Goal: Information Seeking & Learning: Learn about a topic

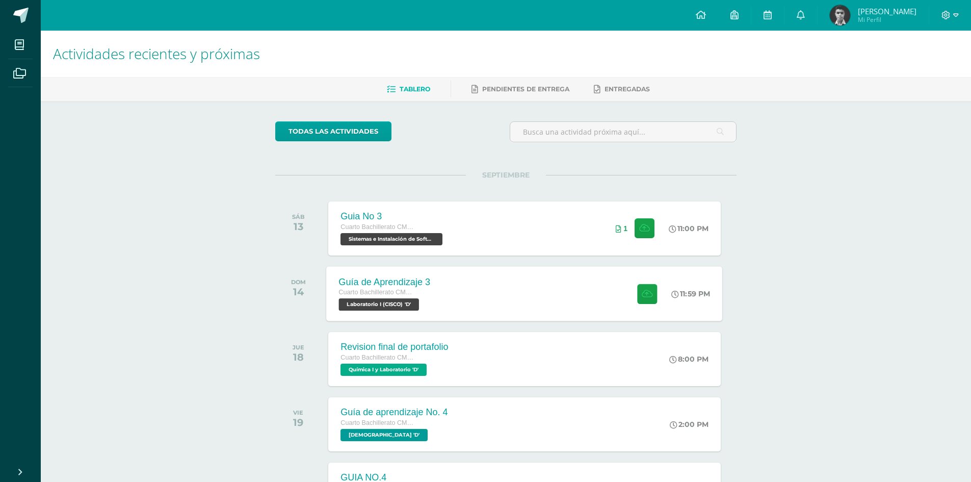
click at [475, 301] on div "Guía de Aprendizaje 3 Cuarto Bachillerato CMP Bachillerato en CCLL con Orientac…" at bounding box center [525, 293] width 396 height 55
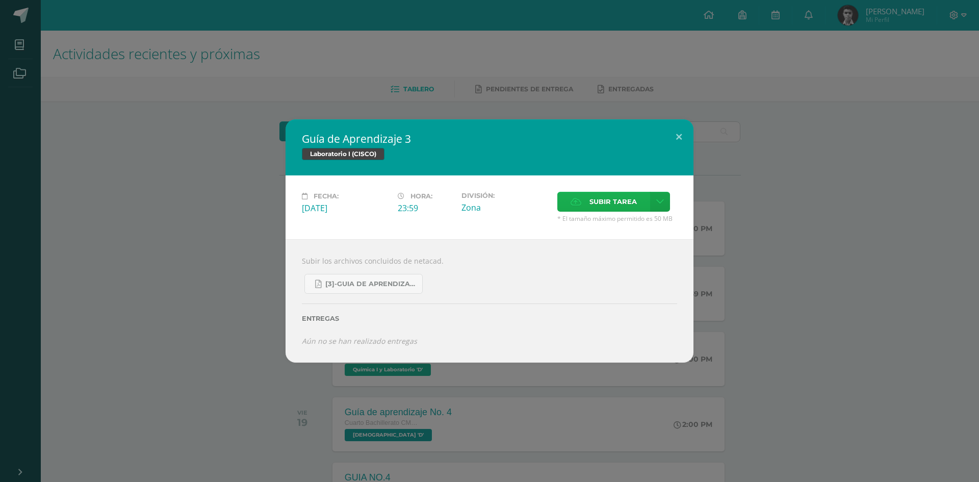
click at [577, 204] on icon at bounding box center [576, 201] width 11 height 7
click at [0, 0] on input "Subir tarea" at bounding box center [0, 0] width 0 height 0
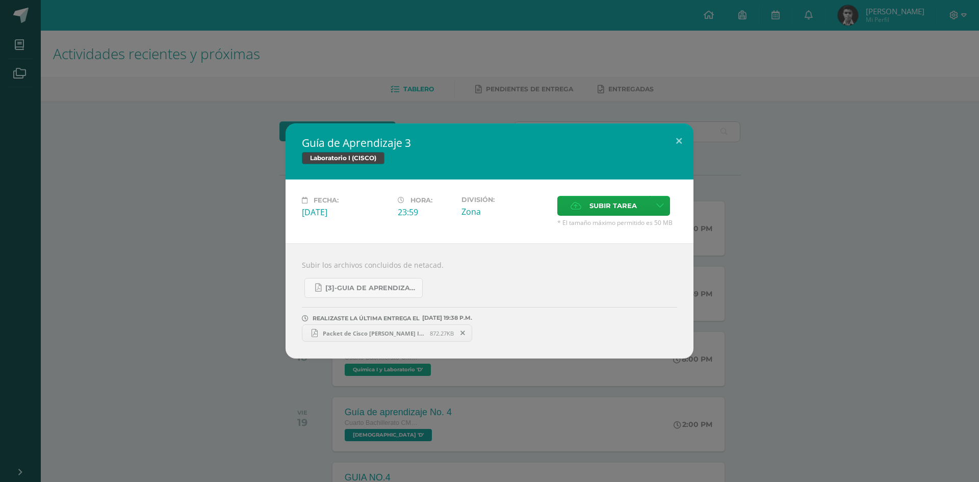
click at [224, 249] on div "Guía de Aprendizaje 3 Laboratorio I (CISCO) Fecha: [DATE] Hora: 23:59 División:" at bounding box center [489, 240] width 971 height 235
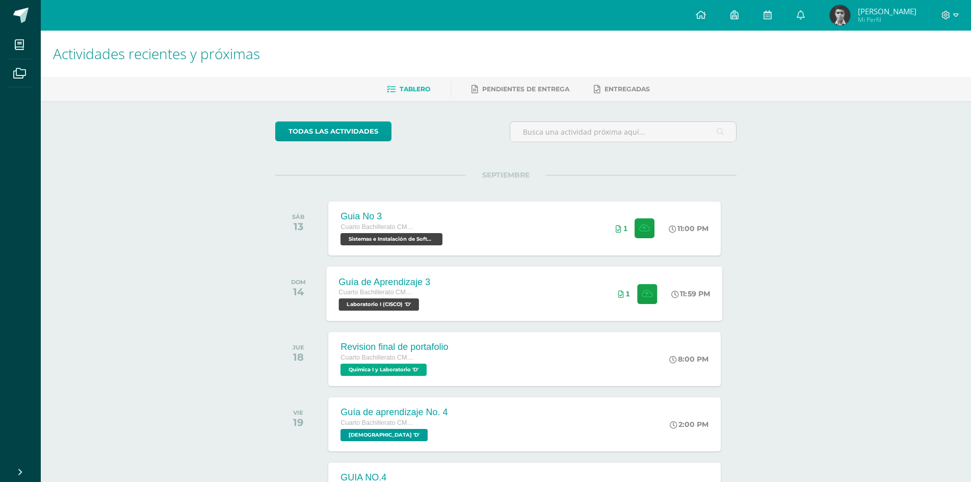
click at [445, 279] on div "Guía de Aprendizaje 3 Cuarto Bachillerato CMP Bachillerato en CCLL con Orientac…" at bounding box center [525, 293] width 396 height 55
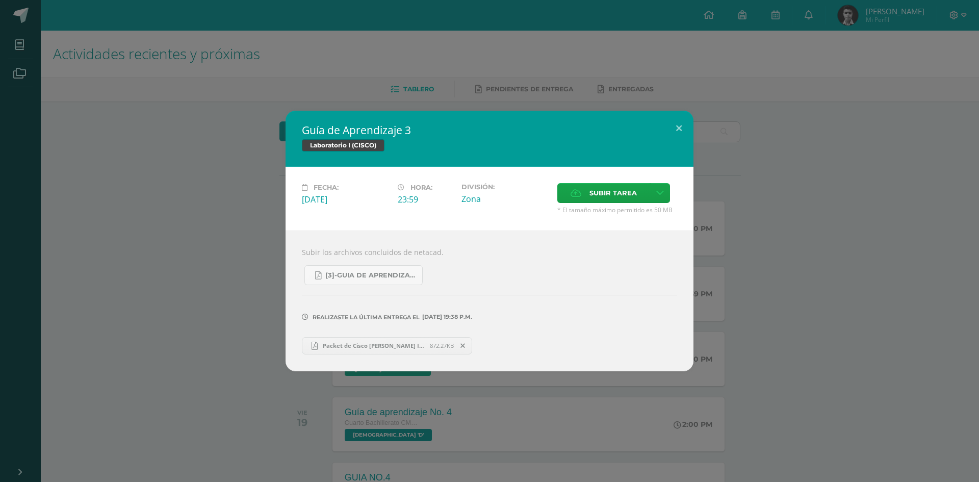
click at [328, 343] on span "Packet de Cisco [PERSON_NAME] IV [PERSON_NAME] D 21.pdf" at bounding box center [374, 346] width 112 height 8
click at [224, 193] on div "Guía de Aprendizaje 3 Laboratorio I (CISCO) Fecha: [DATE] Hora: 23:59 División:" at bounding box center [489, 241] width 971 height 260
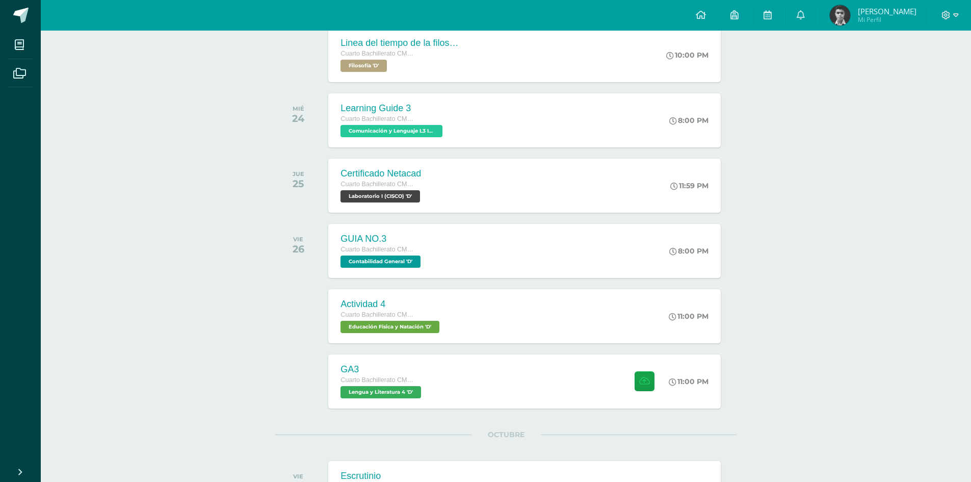
scroll to position [597, 0]
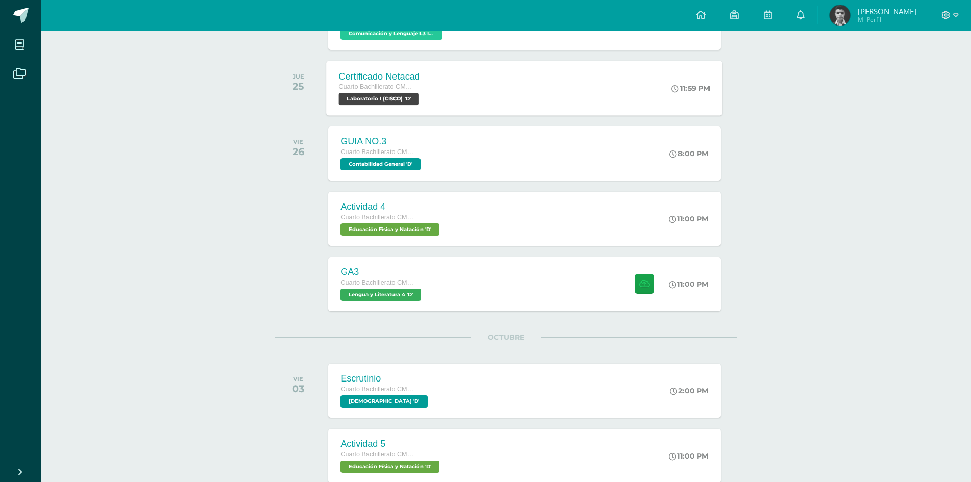
click at [412, 87] on span "Cuarto Bachillerato CMP Bachillerato en CCLL con Orientación en Computación" at bounding box center [378, 86] width 78 height 7
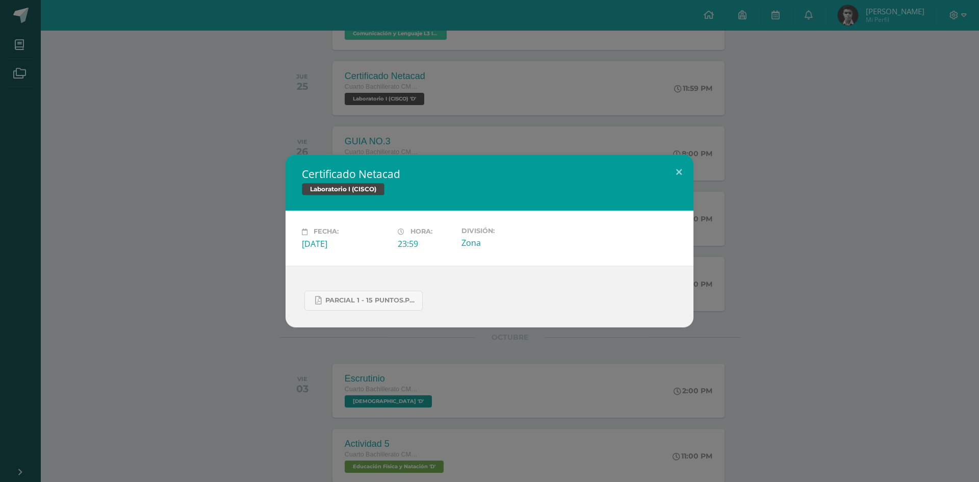
click at [794, 336] on div "Certificado Netacad Laboratorio I (CISCO) Fecha: Jueves 25 de Septiembre Hora: …" at bounding box center [489, 241] width 979 height 482
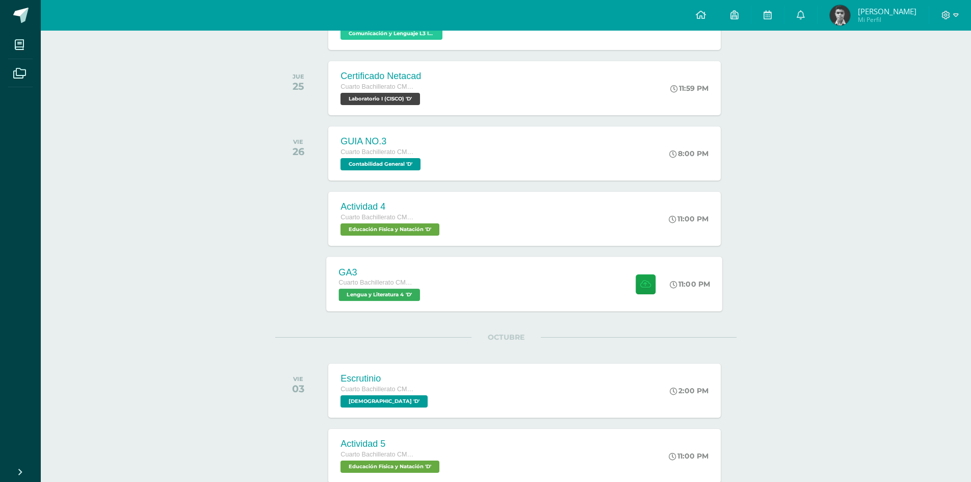
click at [505, 299] on div "GA3 Cuarto Bachillerato CMP Bachillerato en CCLL con Orientación en Computación…" at bounding box center [525, 284] width 396 height 55
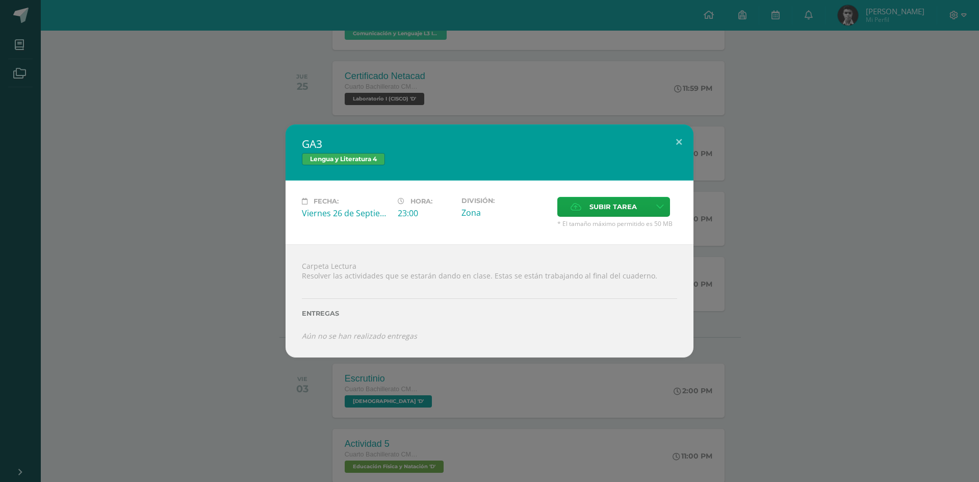
click at [776, 299] on div "GA3 Lengua y Literatura 4 Fecha: Viernes 26 de Septiembre Hora: 23:00 División:…" at bounding box center [489, 240] width 971 height 233
